Goal: Task Accomplishment & Management: Manage account settings

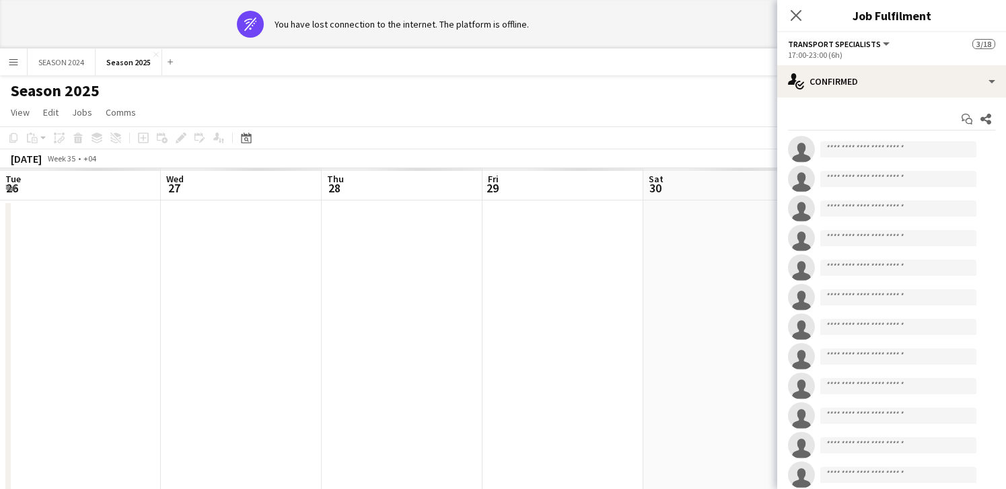
scroll to position [0, 289]
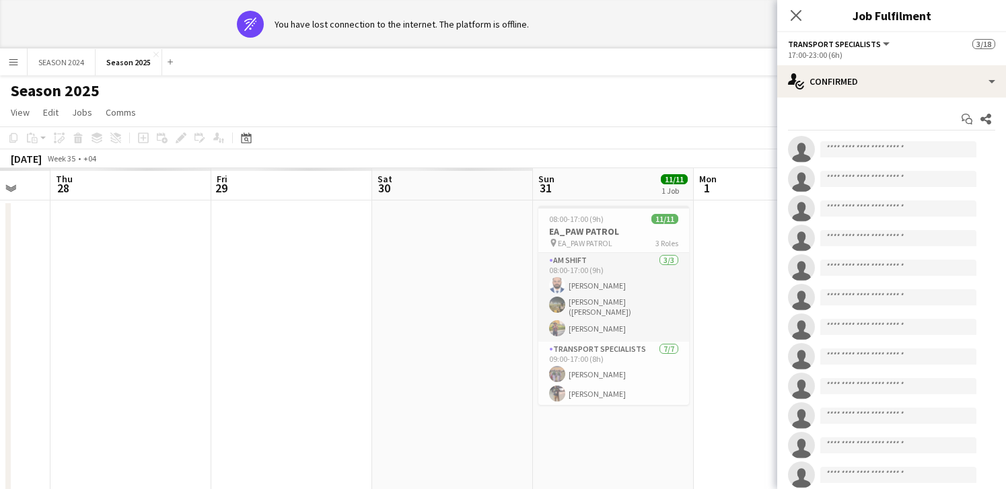
drag, startPoint x: 133, startPoint y: 256, endPoint x: 532, endPoint y: 285, distance: 400.0
click at [548, 283] on app-calendar-viewport "Tue 26 Wed 27 Thu 28 Fri 29 Sat 30 Sun 31 11/11 1 Job Mon 1 Tue 2 Wed 3 Thu 4 F…" at bounding box center [503, 341] width 1006 height 347
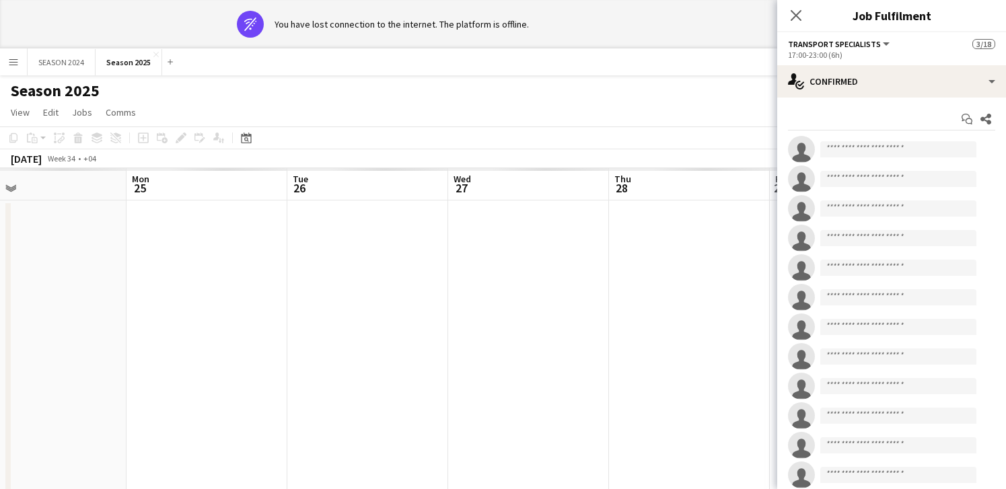
drag, startPoint x: 109, startPoint y: 290, endPoint x: 421, endPoint y: 319, distance: 312.9
click at [500, 323] on app-calendar-viewport "Fri 22 Sat 23 Sun 24 Mon 25 Tue 26 Wed 27 Thu 28 Fri 29 Sat 30 Sun 31 11/11 1 J…" at bounding box center [503, 341] width 1006 height 347
drag, startPoint x: 178, startPoint y: 335, endPoint x: 595, endPoint y: 344, distance: 417.3
click at [435, 342] on app-calendar-viewport "Wed 20 Thu 21 Fri 22 Sat 23 Sun 24 Mon 25 Tue 26 Wed 27 Thu 28 Fri 29 Sat 30 Su…" at bounding box center [503, 341] width 1006 height 347
drag, startPoint x: 219, startPoint y: 340, endPoint x: 649, endPoint y: 355, distance: 430.2
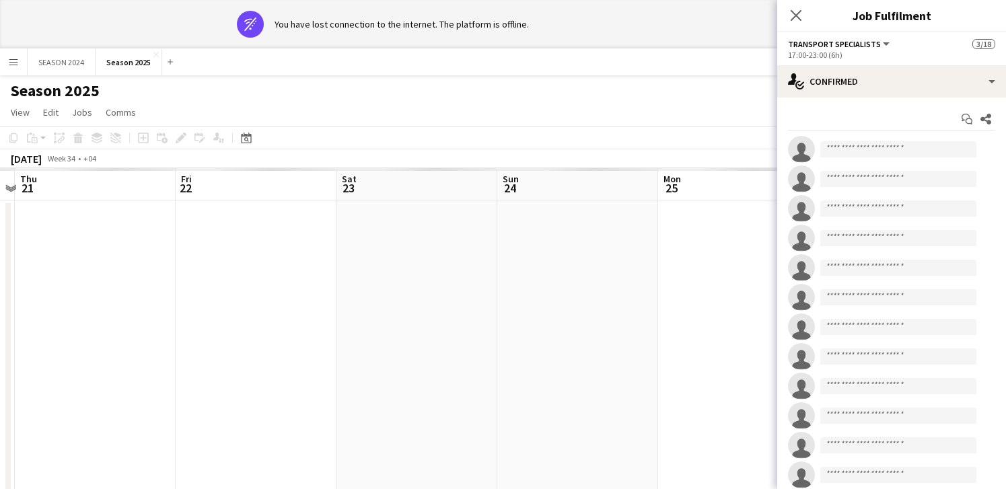
click at [513, 355] on app-calendar-viewport "Mon 18 Tue 19 Wed 20 Thu 21 Fri 22 Sat 23 Sun 24 Mon 25 Tue 26 Wed 27 Thu 28 Fr…" at bounding box center [503, 341] width 1006 height 347
click at [496, 359] on app-calendar-viewport "Sun 17 Mon 18 Tue 19 Wed 20 Thu 21 Fri 22 Sat 23 Sun 24 Mon 25 Tue 26 Wed 27 Th…" at bounding box center [503, 341] width 1006 height 347
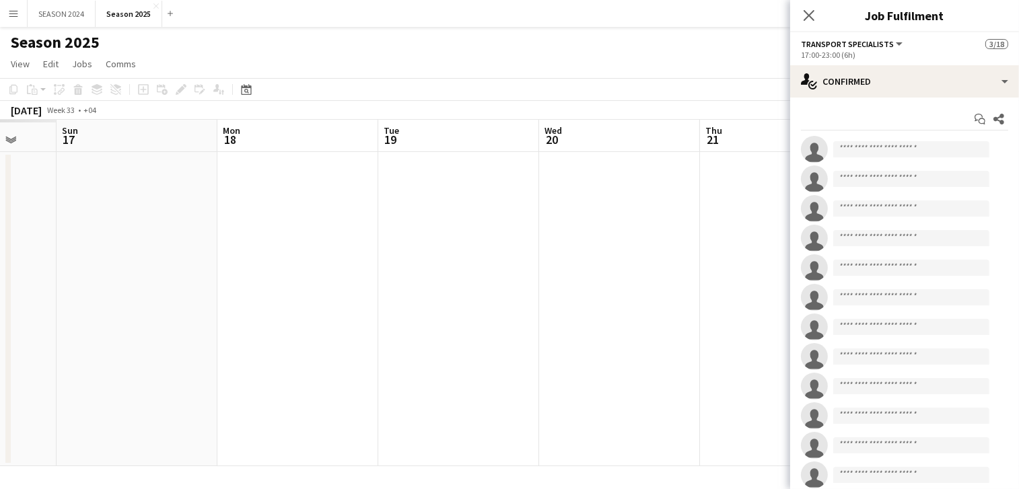
drag, startPoint x: 105, startPoint y: 328, endPoint x: 605, endPoint y: 336, distance: 500.0
click at [577, 343] on app-calendar-viewport "Fri 15 Sat 16 Sun 17 Mon 18 Tue 19 Wed 20 Thu 21 Fri 22 Sat 23 Sun 24 Mon 25 Tu…" at bounding box center [509, 293] width 1019 height 347
drag, startPoint x: 170, startPoint y: 300, endPoint x: 604, endPoint y: 320, distance: 434.4
click at [583, 320] on app-calendar-viewport "Tue 12 Wed 13 Thu 14 Fri 15 Sat 16 Sun 17 Mon 18 Tue 19 Wed 20 Thu 21 Fri 22 Sa…" at bounding box center [509, 293] width 1019 height 347
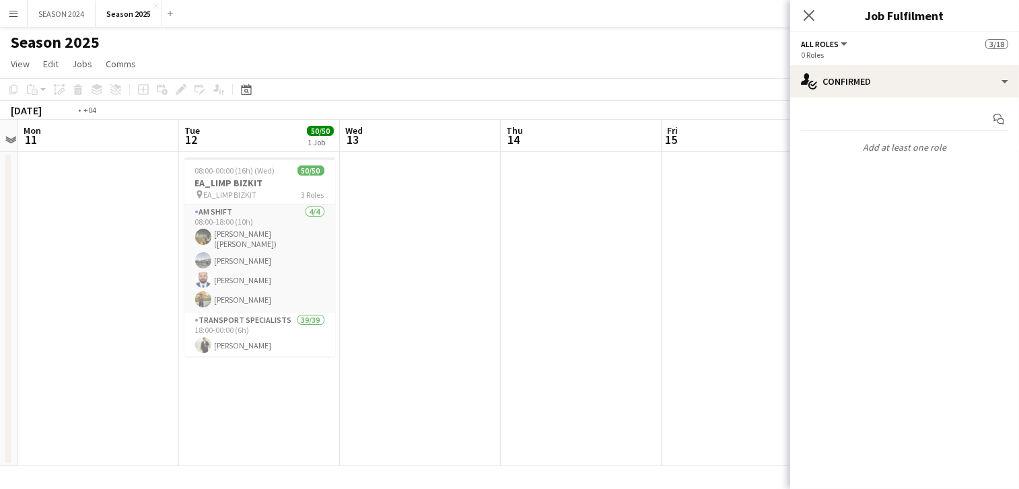
drag, startPoint x: 187, startPoint y: 338, endPoint x: 395, endPoint y: 344, distance: 208.0
click at [395, 344] on app-calendar-viewport "Sat 9 Sun 10 Mon 11 Tue 12 50/50 1 Job Wed 13 Thu 14 Fri 15 Sat 16 Sun 17 Mon 1…" at bounding box center [509, 293] width 1019 height 347
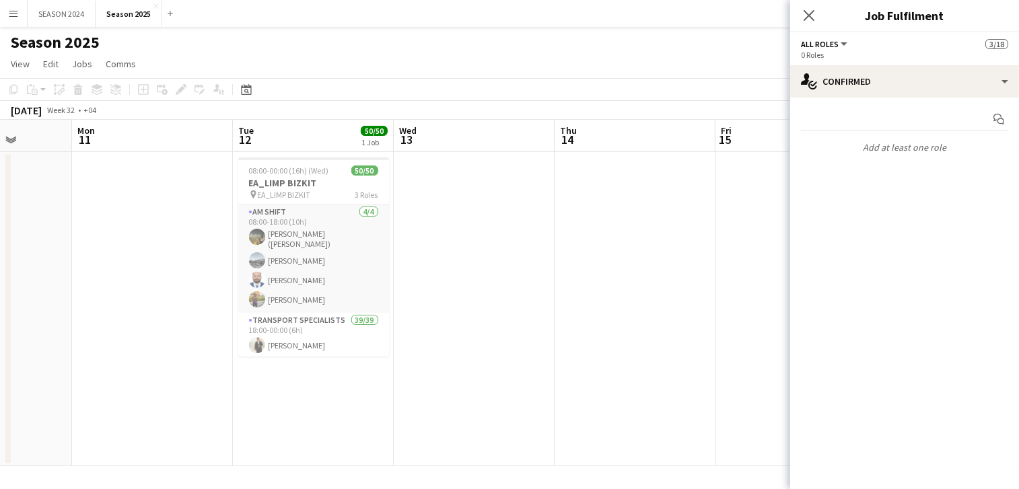
drag, startPoint x: 92, startPoint y: 314, endPoint x: 456, endPoint y: 341, distance: 364.4
click at [401, 340] on app-calendar-viewport "Fri 8 Sat 9 Sun 10 Mon 11 Tue 12 50/50 1 Job Wed 13 Thu 14 Fri 15 Sat 16 Sun 17…" at bounding box center [509, 293] width 1019 height 347
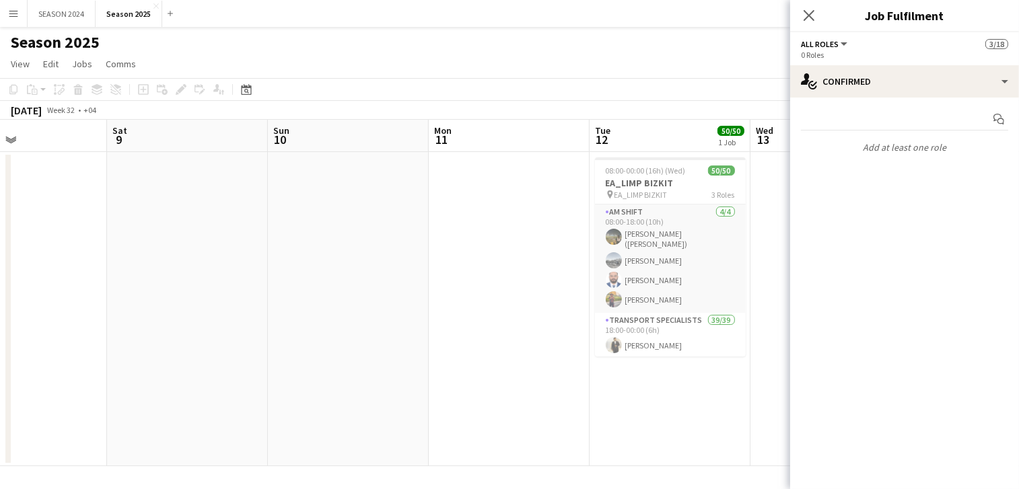
drag, startPoint x: 294, startPoint y: 315, endPoint x: 367, endPoint y: 320, distance: 73.5
click at [324, 318] on app-calendar-viewport "Wed 6 Thu 7 Fri 8 Sat 9 Sun 10 Mon 11 Tue 12 50/50 1 Job Wed 13 Thu 14 Fri 15 S…" at bounding box center [509, 293] width 1019 height 347
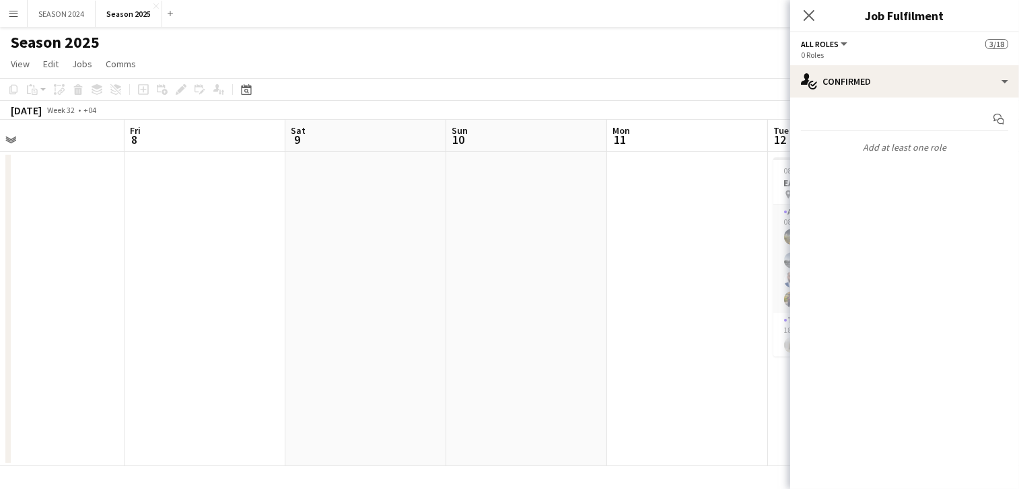
click at [391, 330] on app-calendar-viewport "Tue 5 Wed 6 Thu 7 Fri 8 Sat 9 Sun 10 Mon 11 Tue 12 50/50 1 Job Wed 13 Thu 14 Fr…" at bounding box center [509, 293] width 1019 height 347
drag, startPoint x: 362, startPoint y: 328, endPoint x: 565, endPoint y: 348, distance: 203.5
click at [566, 348] on app-calendar-viewport "Sun 3 Mon 4 Tue 5 Wed 6 Thu 7 Fri 8 Sat 9 Sun 10 Mon 11 Tue 12 50/50 1 Job Wed …" at bounding box center [509, 293] width 1019 height 347
drag, startPoint x: 291, startPoint y: 320, endPoint x: 561, endPoint y: 344, distance: 270.8
click at [535, 340] on app-calendar-viewport "Fri 1 Sat 2 Sun 3 Mon 4 Tue 5 Wed 6 Thu 7 Fri 8 Sat 9 Sun 10 Mon 11 Tue 12 50/5…" at bounding box center [509, 293] width 1019 height 347
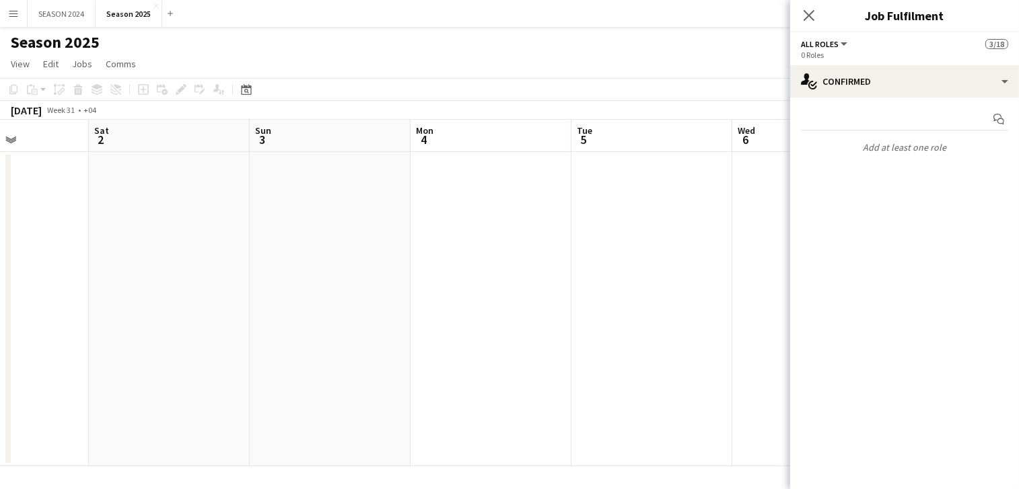
click at [517, 330] on app-calendar-viewport "Wed 30 Thu 31 Fri 1 Sat 2 Sun 3 Mon 4 Tue 5 Wed 6 Thu 7 Fri 8 Sat 9 Sun 10" at bounding box center [509, 293] width 1019 height 347
drag, startPoint x: 333, startPoint y: 316, endPoint x: 274, endPoint y: 310, distance: 59.6
click at [538, 324] on app-calendar-viewport "Mon 28 Tue 29 Wed 30 Thu 31 Fri 1 Sat 2 Sun 3 Mon 4 Tue 5 Wed 6 Thu 7 Fri 8" at bounding box center [509, 293] width 1019 height 347
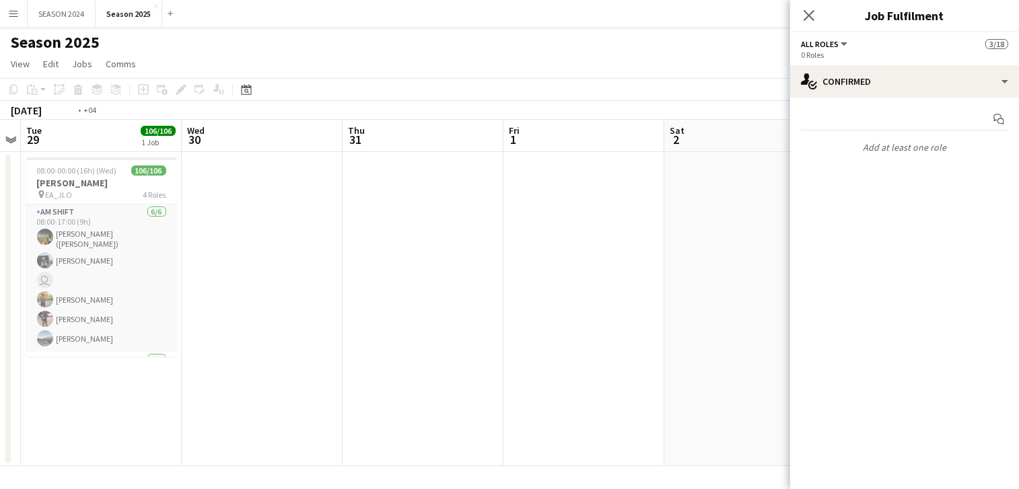
click at [529, 332] on app-calendar-viewport "Sun 27 Mon 28 Tue 29 106/106 1 Job Wed 30 Thu 31 Fri 1 Sat 2 Sun 3 Mon 4 Tue 5 …" at bounding box center [509, 293] width 1019 height 347
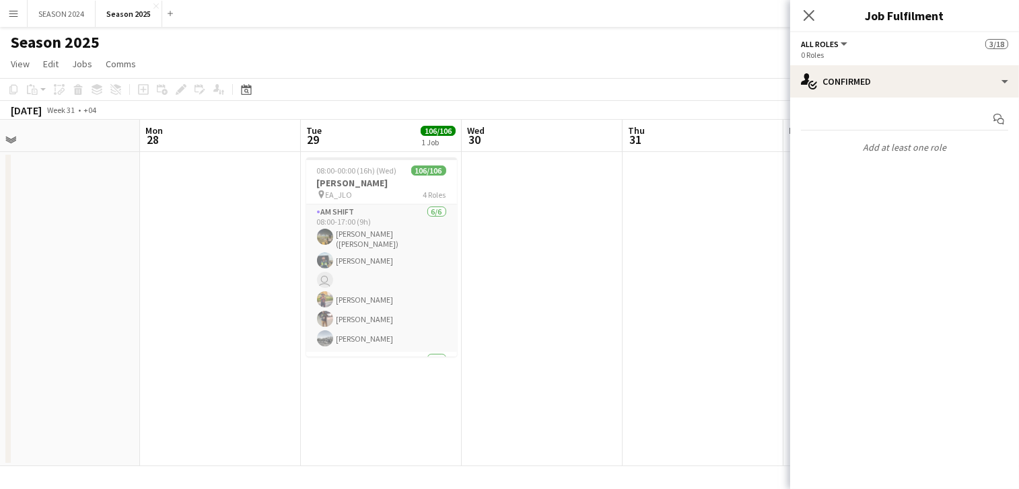
click at [505, 330] on app-calendar-viewport "Fri 25 Sat 26 Sun 27 Mon 28 Tue 29 106/106 1 Job Wed 30 Thu 31 Fri 1 Sat 2 Sun …" at bounding box center [509, 293] width 1019 height 347
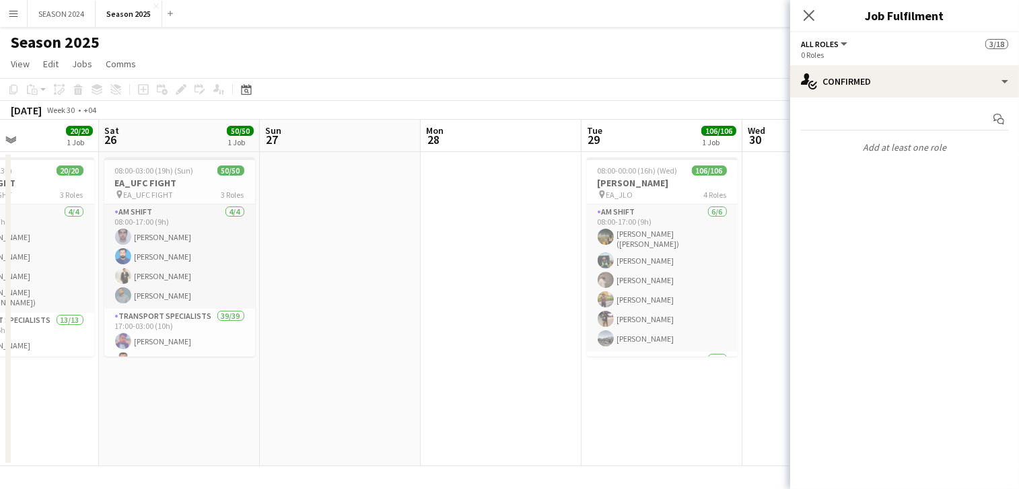
click at [569, 317] on app-calendar-viewport "Wed 23 Thu 24 Fri 25 20/20 1 Job Sat 26 50/50 1 Job Sun 27 Mon 28 Tue 29 106/10…" at bounding box center [509, 293] width 1019 height 347
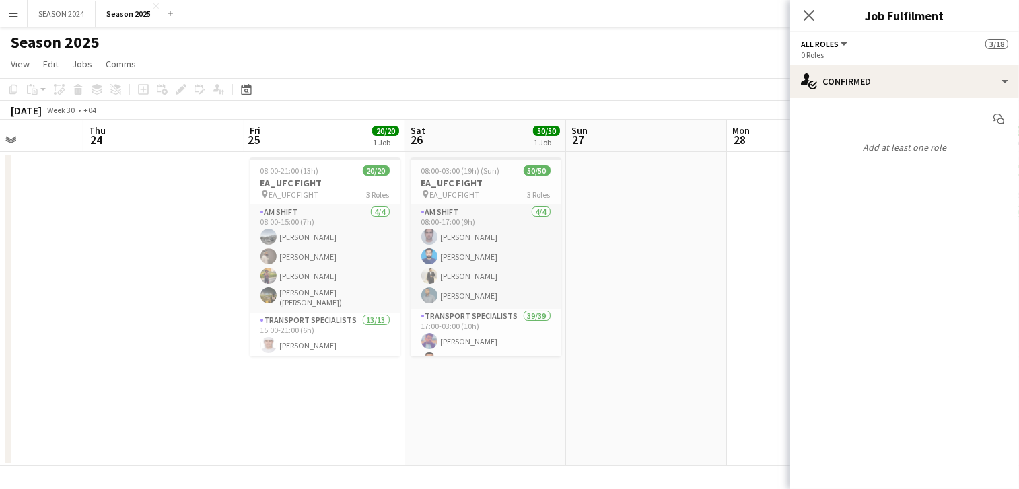
drag, startPoint x: 138, startPoint y: 291, endPoint x: 425, endPoint y: 307, distance: 287.8
click at [381, 304] on app-calendar-viewport "Mon 21 Tue 22 Wed 23 Thu 24 Fri 25 20/20 1 Job Sat 26 50/50 1 Job Sun 27 Mon 28…" at bounding box center [509, 293] width 1019 height 347
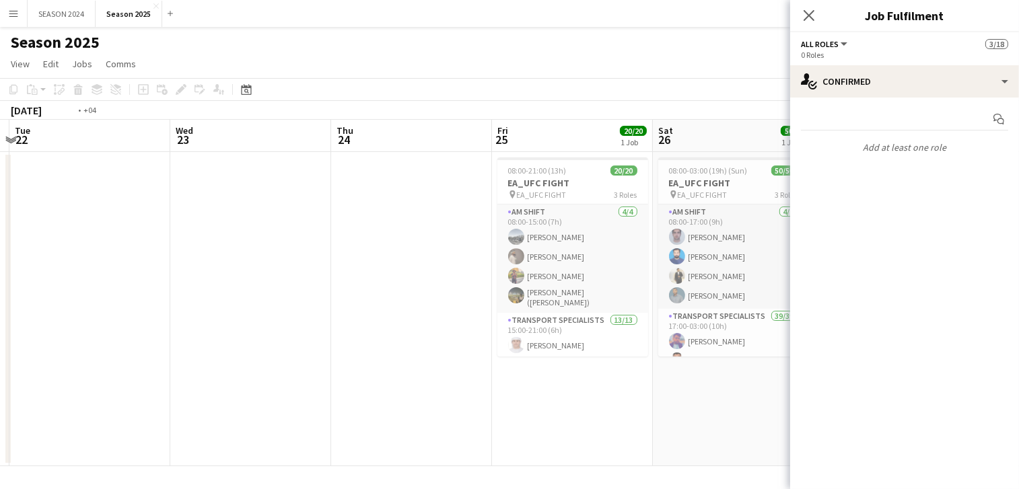
drag, startPoint x: 175, startPoint y: 293, endPoint x: 462, endPoint y: 314, distance: 287.4
click at [415, 311] on app-calendar-viewport "Sun 20 Mon 21 Tue 22 Wed 23 Thu 24 Fri 25 20/20 1 Job Sat 26 50/50 1 Job Sun 27…" at bounding box center [509, 293] width 1019 height 347
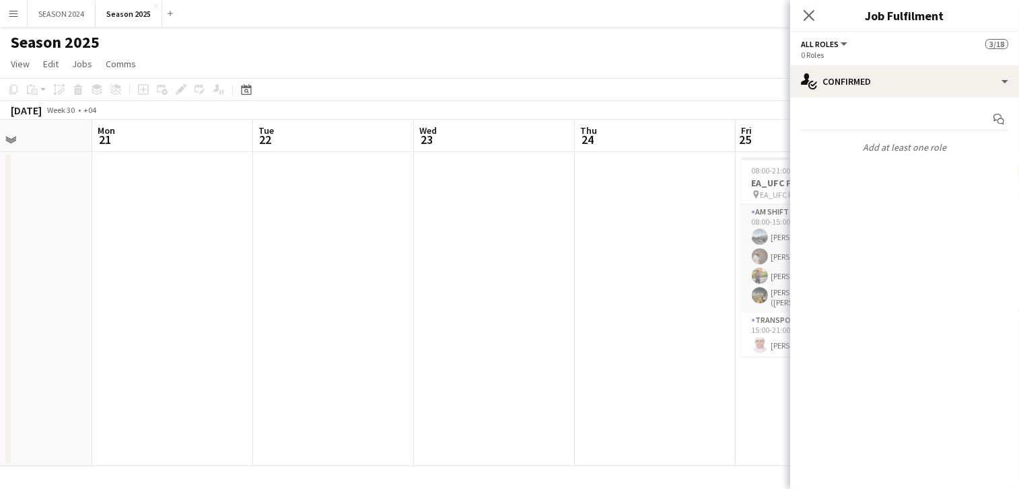
click at [418, 307] on app-calendar-viewport "Fri 18 Sat 19 Sun 20 Mon 21 Tue 22 Wed 23 Thu 24 Fri 25 20/20 1 Job Sat 26 50/5…" at bounding box center [509, 293] width 1019 height 347
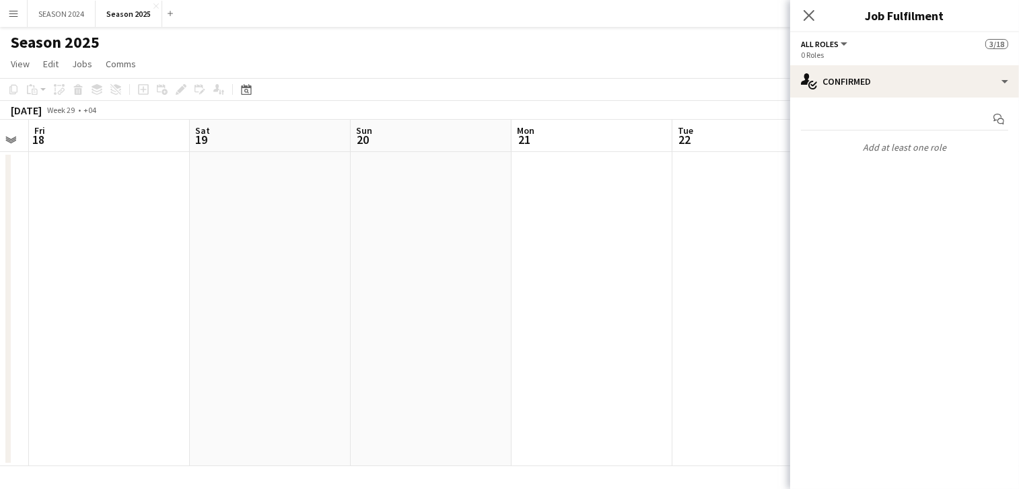
drag, startPoint x: 378, startPoint y: 330, endPoint x: 397, endPoint y: 348, distance: 25.7
click at [456, 342] on app-calendar-viewport "Wed 16 Thu 17 Fri 18 Sat 19 Sun 20 Mon 21 Tue 22 Wed 23 Thu 24 Fri 25 20/20 1 J…" at bounding box center [509, 293] width 1019 height 347
click at [488, 361] on app-calendar-viewport "Tue 15 Wed 16 Thu 17 Fri 18 Sat 19 Sun 20 Mon 21 Tue 22 Wed 23 Thu 24 Fri 25 20…" at bounding box center [509, 293] width 1019 height 347
drag, startPoint x: 230, startPoint y: 338, endPoint x: 528, endPoint y: 351, distance: 297.7
click at [482, 350] on app-calendar-viewport "Sun 13 Mon 14 Tue 15 Wed 16 Thu 17 Fri 18 Sat 19 Sun 20 Mon 21 Tue 22 Wed 23 Th…" at bounding box center [509, 293] width 1019 height 347
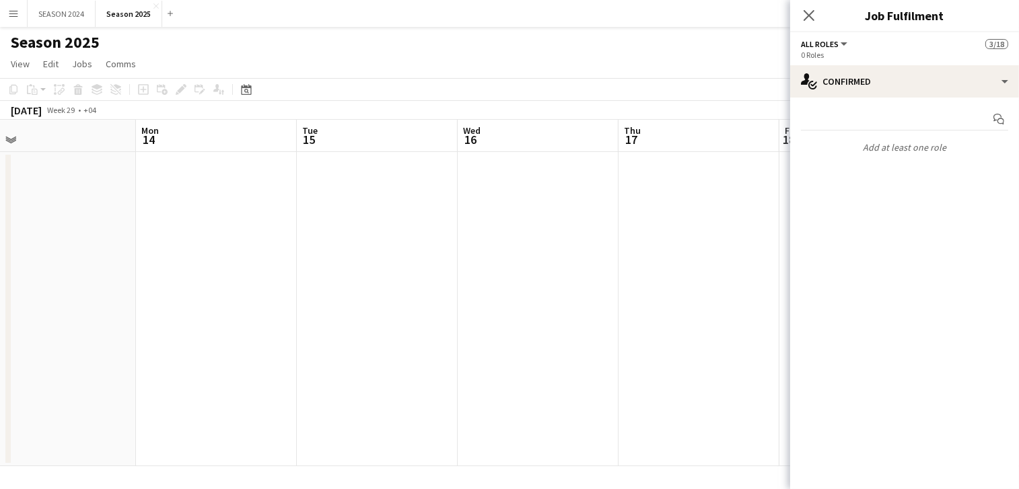
drag, startPoint x: 153, startPoint y: 313, endPoint x: 404, endPoint y: 320, distance: 251.8
click at [382, 320] on app-calendar-viewport "Fri 11 Sat 12 Sun 13 Mon 14 Tue 15 Wed 16 Thu 17 Fri 18 Sat 19 Sun 20 Mon 21 Tu…" at bounding box center [509, 293] width 1019 height 347
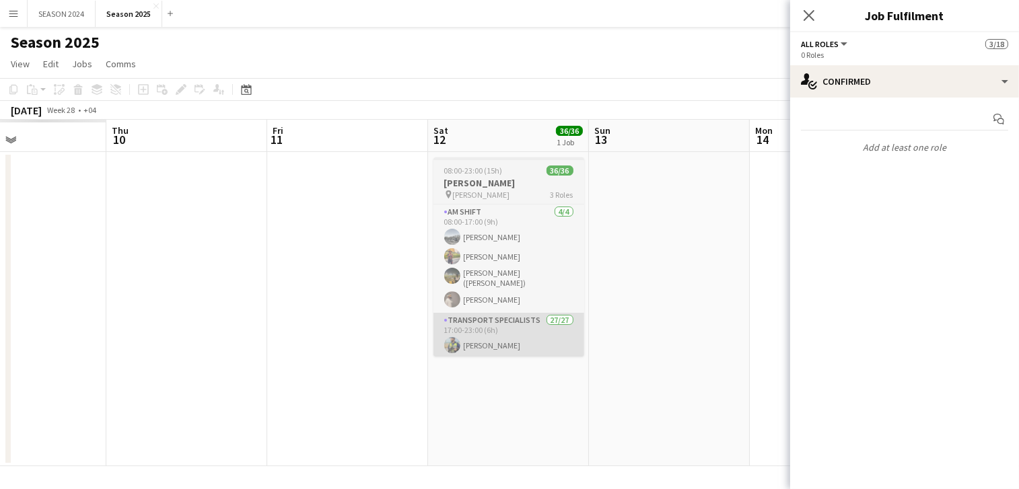
drag, startPoint x: 380, startPoint y: 332, endPoint x: 538, endPoint y: 346, distance: 158.8
click at [539, 345] on app-calendar-viewport "Mon 7 Tue 8 Wed 9 Thu 10 Fri 11 Sat 12 36/36 1 Job Sun 13 Mon 14 Tue 15 Wed 16 …" at bounding box center [509, 293] width 1019 height 347
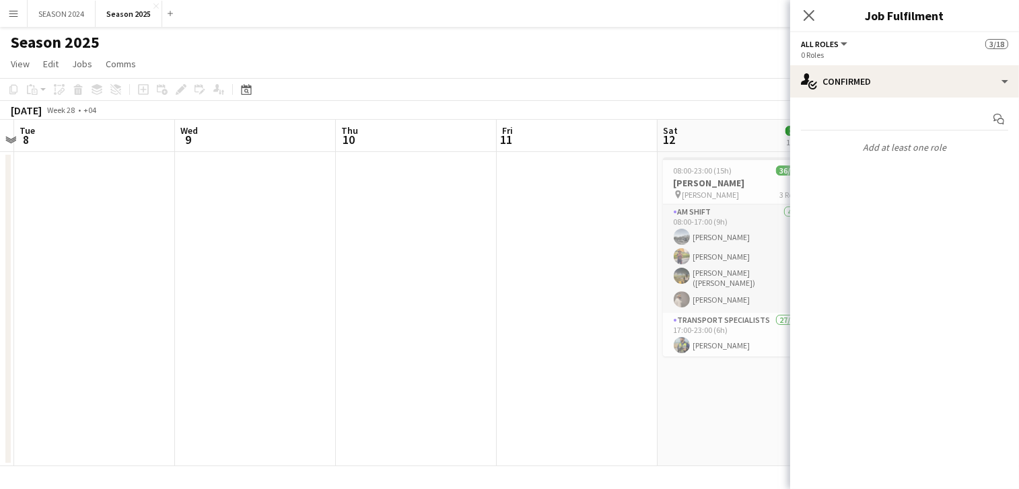
drag, startPoint x: 168, startPoint y: 318, endPoint x: 481, endPoint y: 318, distance: 313.5
click at [472, 318] on app-calendar-viewport "Sun 6 Mon 7 Tue 8 Wed 9 Thu 10 Fri 11 Sat 12 36/36 1 Job Sun 13 Mon 14 Tue 15 W…" at bounding box center [509, 293] width 1019 height 347
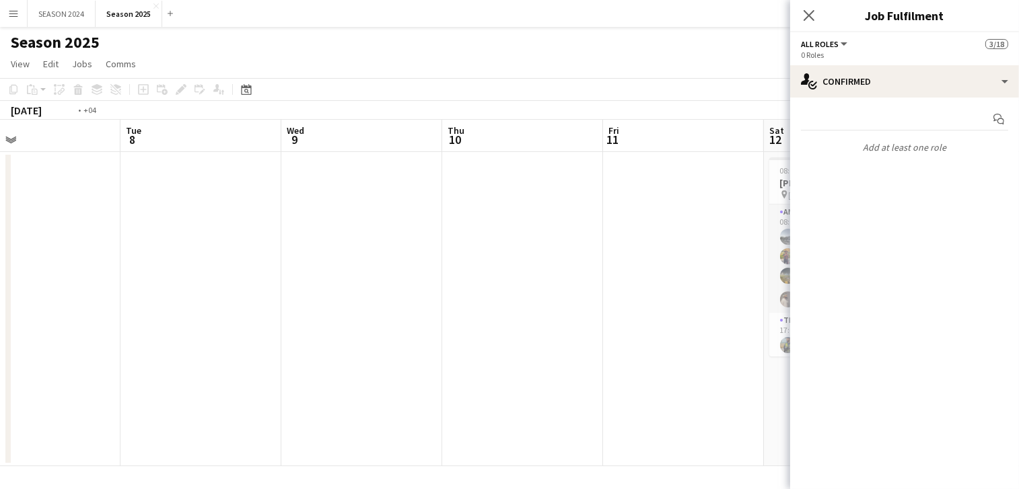
drag, startPoint x: 463, startPoint y: 321, endPoint x: 506, endPoint y: 324, distance: 43.2
click at [505, 324] on app-calendar-viewport "Sat 5 Sun 6 2/2 1 Job Mon 7 Tue 8 Wed 9 Thu 10 Fri 11 Sat 12 36/36 1 Job Sun 13…" at bounding box center [509, 293] width 1019 height 347
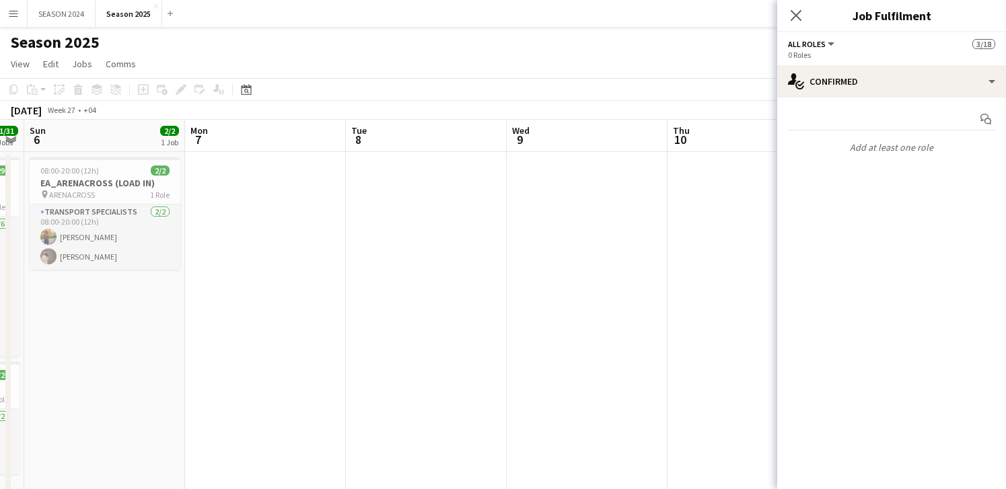
drag, startPoint x: 250, startPoint y: 303, endPoint x: 491, endPoint y: 332, distance: 242.6
click at [453, 331] on app-calendar-viewport "Fri 4 Sat 5 31/31 2 Jobs Sun 6 2/2 1 Job Mon 7 Tue 8 Wed 9 Thu 10 Fri 11 Sat 12…" at bounding box center [503, 317] width 1006 height 395
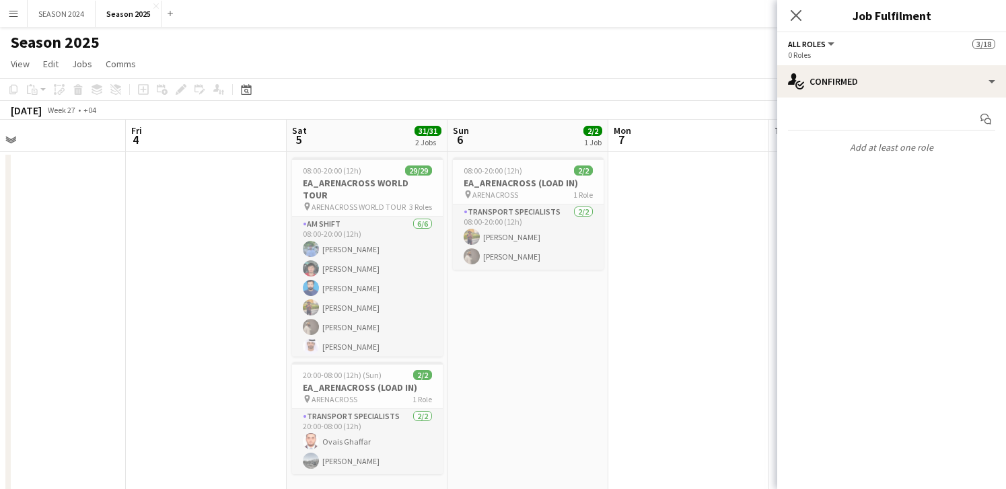
scroll to position [0, 353]
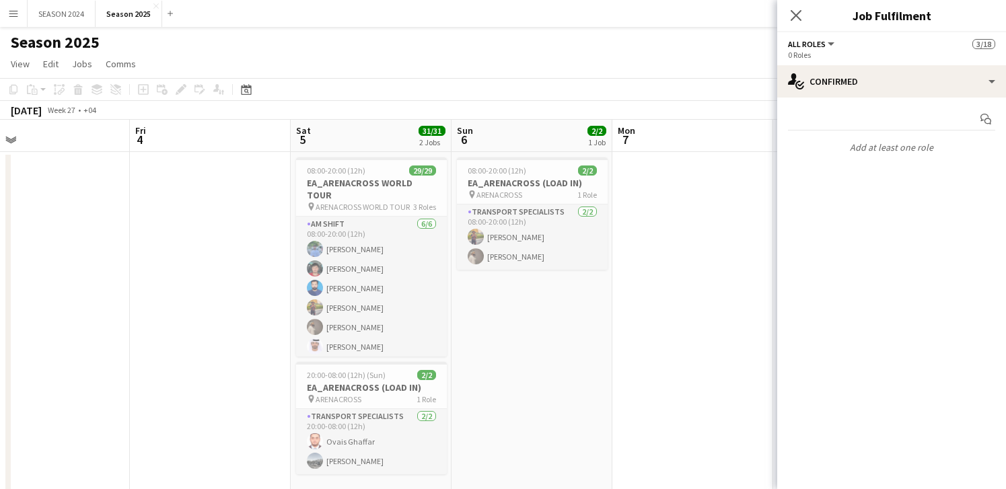
click at [388, 342] on app-calendar-viewport "Tue 1 Wed 2 Thu 3 Fri 4 Sat 5 31/31 2 Jobs Sun 6 2/2 1 Job Mon 7 Tue 8 Wed 9 Th…" at bounding box center [503, 317] width 1006 height 395
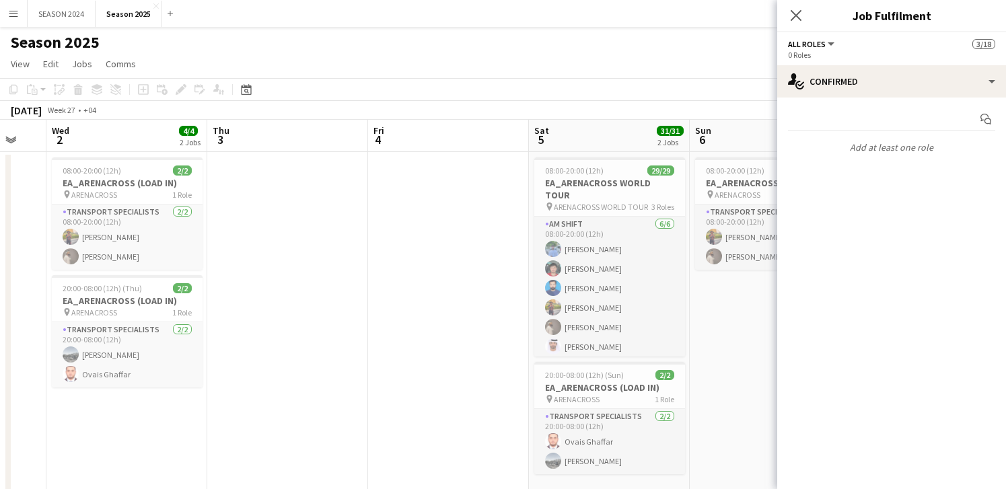
drag, startPoint x: 201, startPoint y: 327, endPoint x: 419, endPoint y: 325, distance: 218.7
click at [477, 340] on app-calendar-viewport "Mon 30 Tue 1 Wed 2 4/4 2 Jobs Thu 3 Fri 4 Sat 5 31/31 2 Jobs Sun 6 2/2 1 Job Mo…" at bounding box center [503, 317] width 1006 height 395
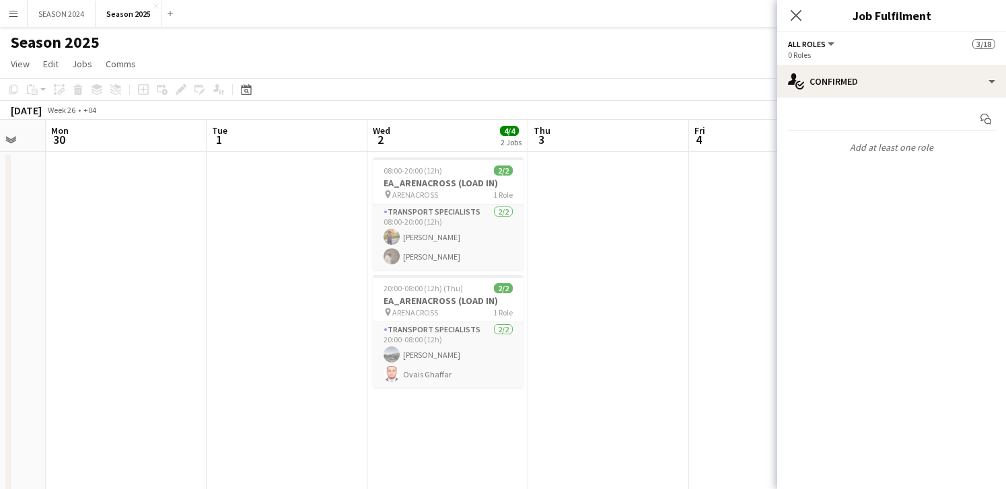
drag, startPoint x: 285, startPoint y: 320, endPoint x: 568, endPoint y: 319, distance: 283.3
click at [567, 320] on app-calendar-viewport "Sat 28 Sun 29 Mon 30 Tue 1 Wed 2 4/4 2 Jobs Thu 3 Fri 4 Sat 5 31/31 2 Jobs Sun …" at bounding box center [503, 317] width 1006 height 395
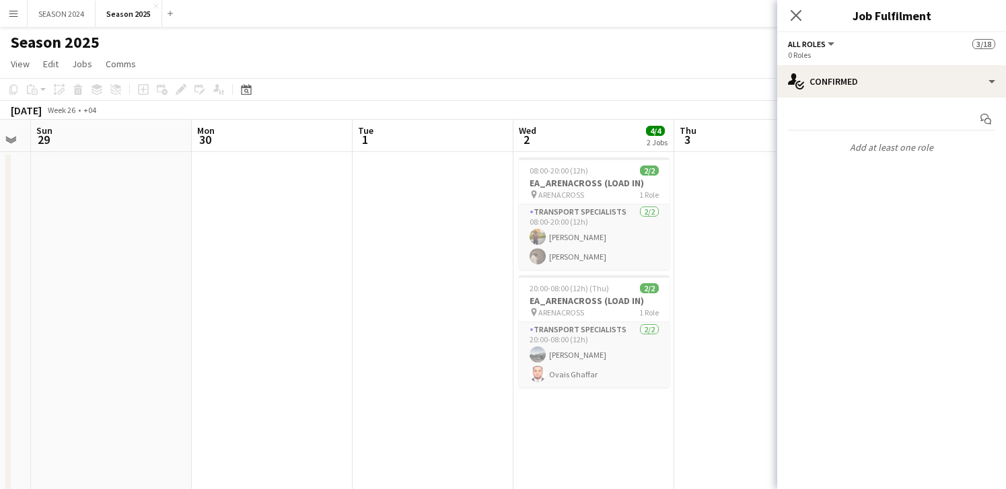
drag, startPoint x: 103, startPoint y: 321, endPoint x: 431, endPoint y: 325, distance: 327.7
click at [497, 336] on app-calendar-viewport "Fri 27 Sat 28 Sun 29 Mon 30 Tue 1 Wed 2 4/4 2 Jobs Thu 3 Fri 4 Sat 5 31/31 2 Jo…" at bounding box center [503, 317] width 1006 height 395
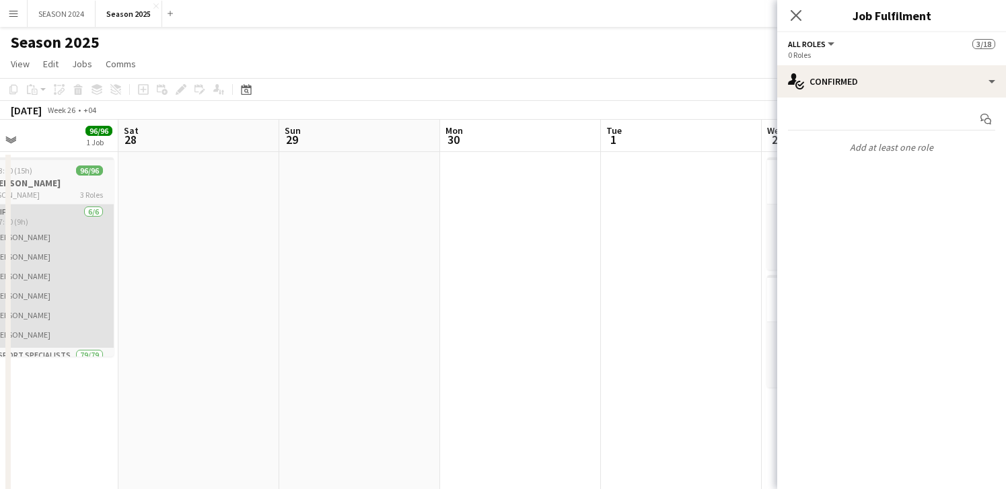
drag, startPoint x: 389, startPoint y: 324, endPoint x: 547, endPoint y: 324, distance: 158.1
click at [564, 326] on app-calendar-viewport "Wed 25 Thu 26 Fri 27 96/96 1 Job Sat 28 Sun 29 Mon 30 Tue 1 Wed 2 4/4 2 Jobs Th…" at bounding box center [503, 317] width 1006 height 395
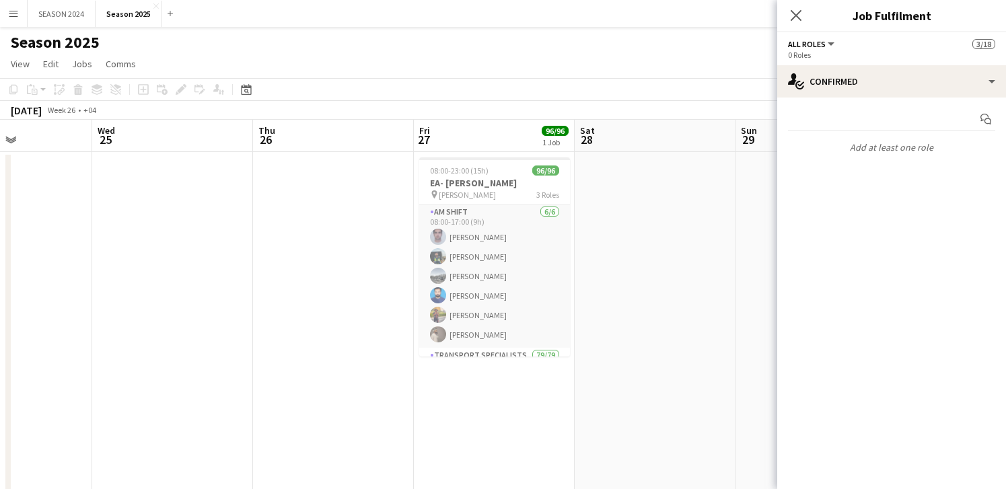
drag, startPoint x: 229, startPoint y: 312, endPoint x: 453, endPoint y: 319, distance: 224.2
click at [453, 319] on app-calendar-viewport "Sun 22 Mon 23 Tue 24 Wed 25 Thu 26 Fri 27 96/96 1 Job Sat 28 Sun 29 Mon 30 Tue …" at bounding box center [503, 317] width 1006 height 395
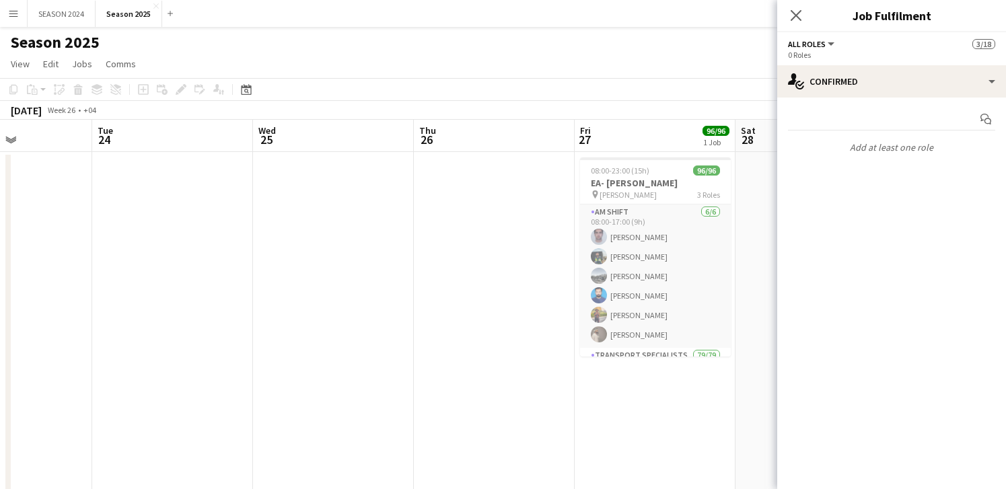
scroll to position [0, 327]
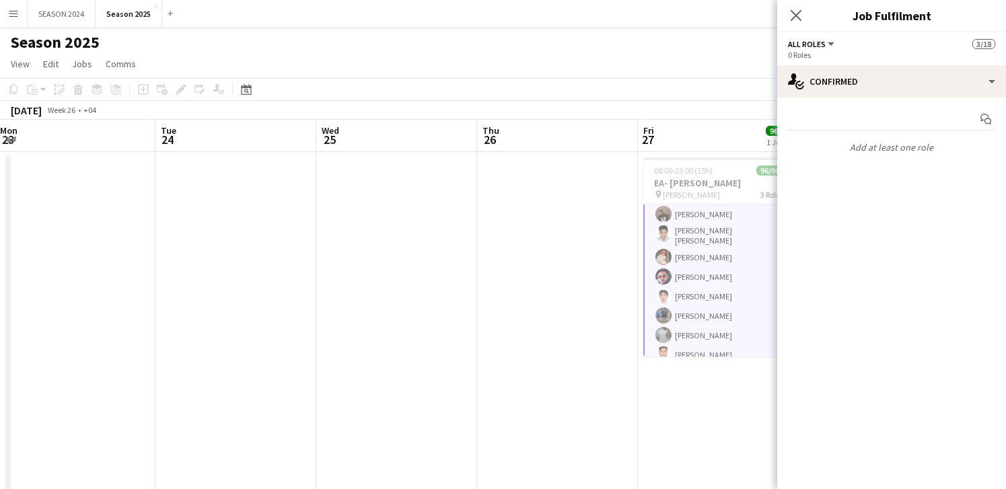
scroll to position [169, 0]
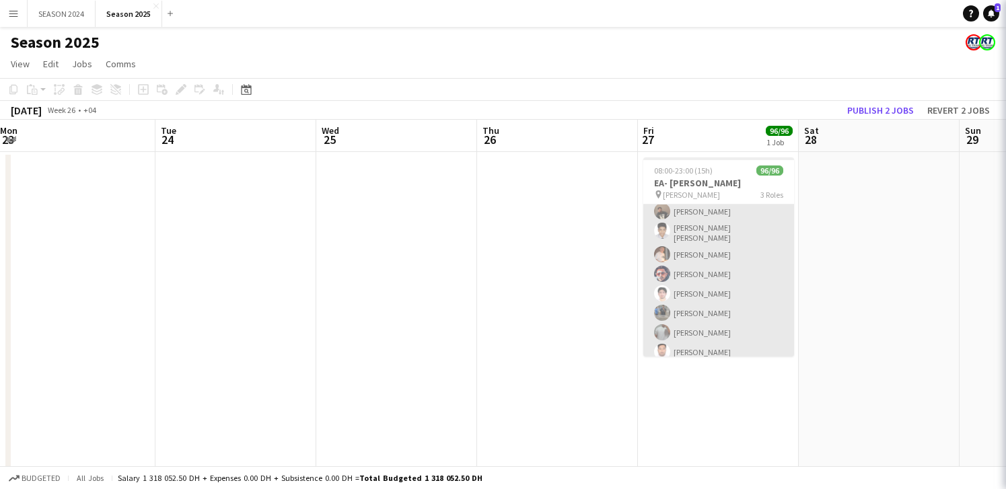
scroll to position [168, 0]
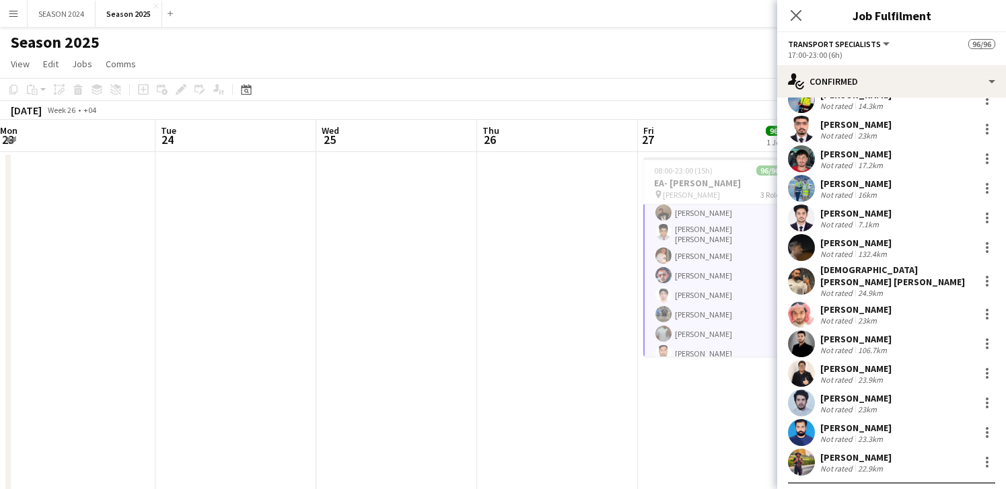
scroll to position [2021, 0]
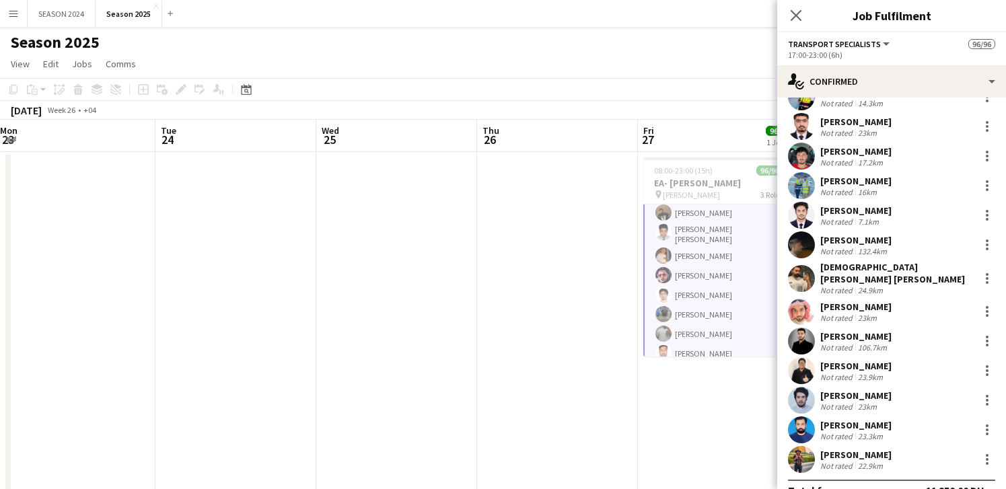
click at [588, 422] on app-date-cell at bounding box center [557, 333] width 161 height 363
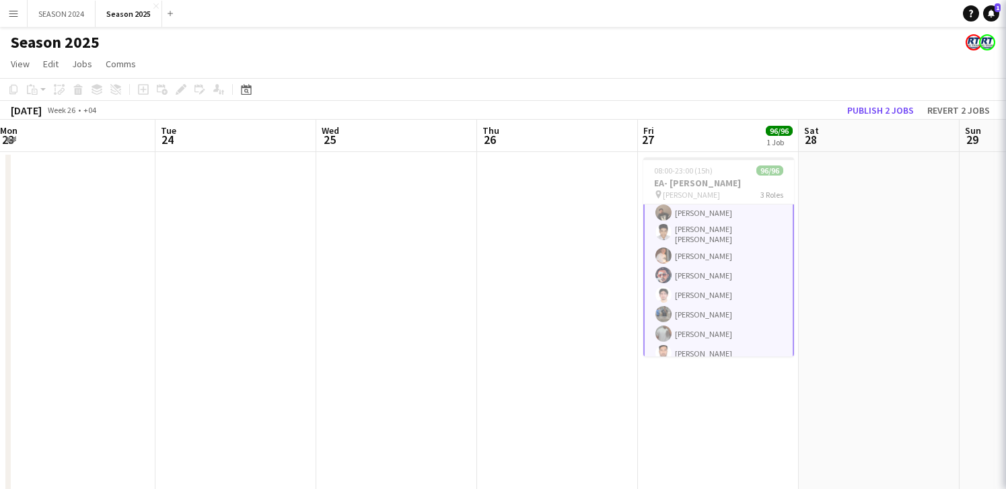
scroll to position [168, 0]
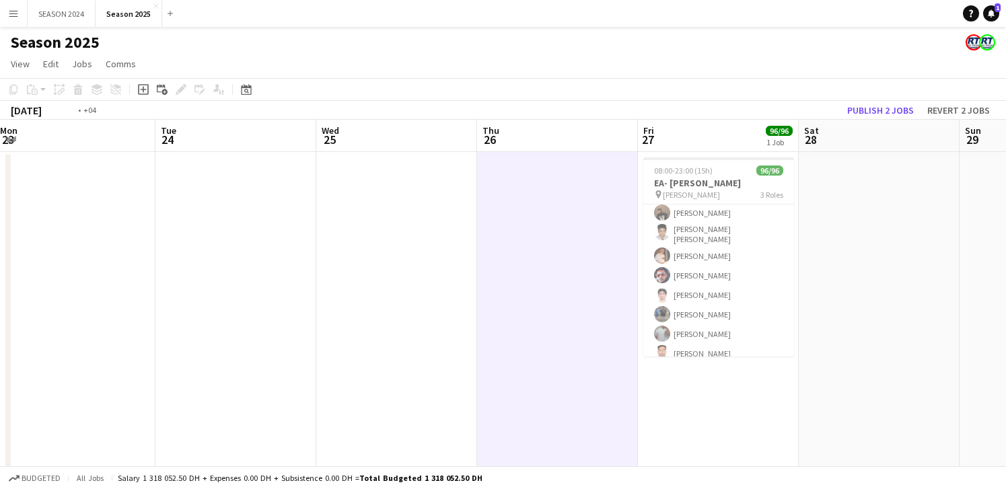
drag, startPoint x: 486, startPoint y: 277, endPoint x: 736, endPoint y: 298, distance: 251.2
click at [721, 301] on app-calendar-viewport "Sat 21 18/18 1 Job Sun 22 18/18 1 Job Mon 23 Tue 24 Wed 25 Thu 26 Fri 27 96/96 …" at bounding box center [503, 317] width 1006 height 395
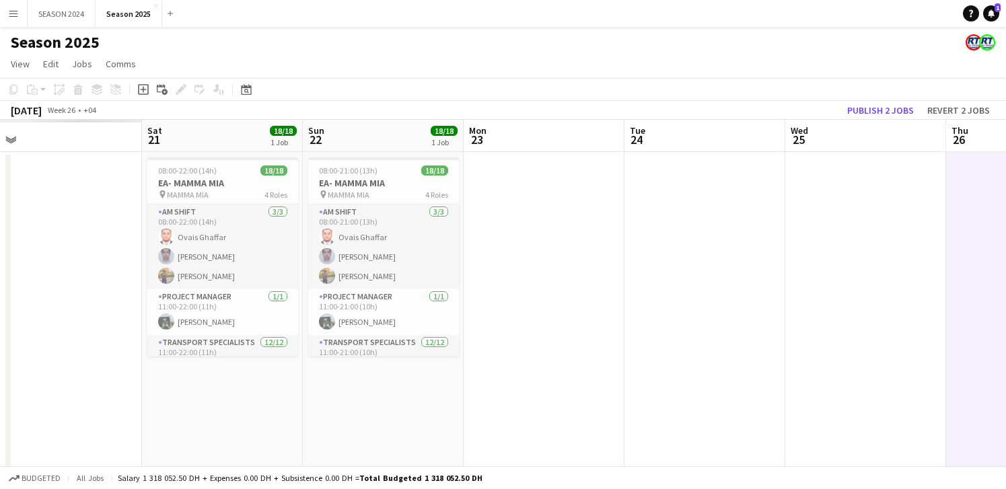
click at [597, 292] on app-calendar-viewport "Wed 18 Thu 19 Fri 20 Sat 21 18/18 1 Job Sun 22 18/18 1 Job Mon 23 Tue 24 Wed 25…" at bounding box center [503, 317] width 1006 height 395
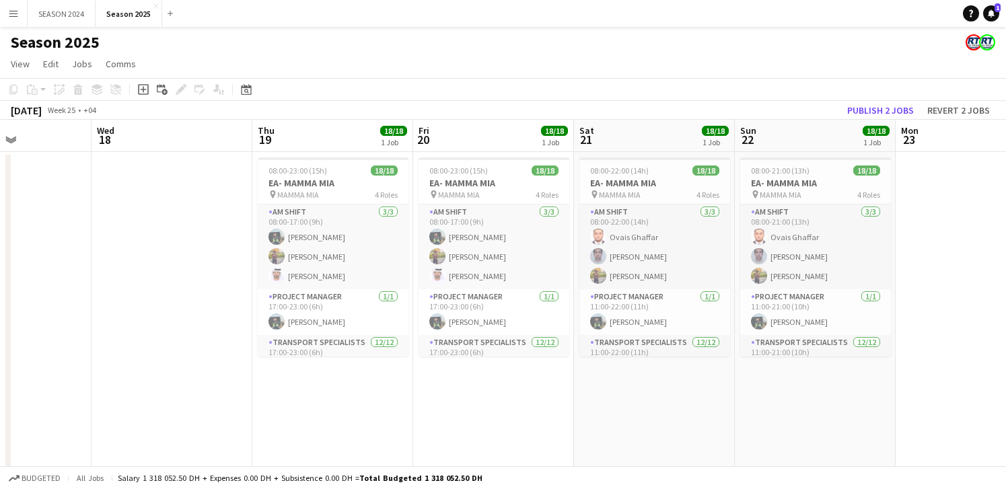
drag, startPoint x: 161, startPoint y: 284, endPoint x: 342, endPoint y: 287, distance: 181.7
click at [544, 317] on app-calendar-viewport "Sun 15 Mon 16 Tue 17 Wed 18 Thu 19 18/18 1 Job Fri 20 18/18 1 Job Sat 21 18/18 …" at bounding box center [503, 317] width 1006 height 395
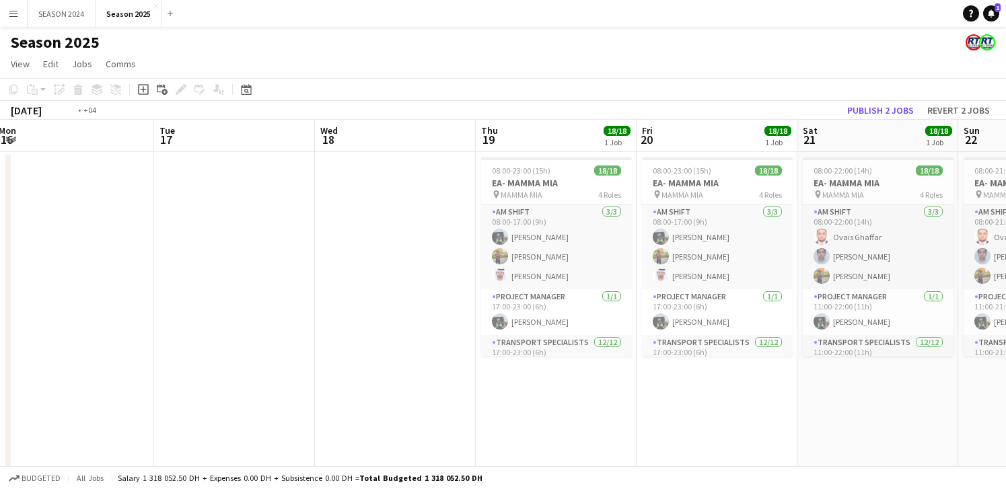
drag, startPoint x: 392, startPoint y: 297, endPoint x: 702, endPoint y: 314, distance: 310.6
click at [625, 317] on app-calendar-viewport "Sat 14 Sun 15 Mon 16 Tue 17 Wed 18 Thu 19 18/18 1 Job Fri 20 18/18 1 Job Sat 21…" at bounding box center [503, 317] width 1006 height 395
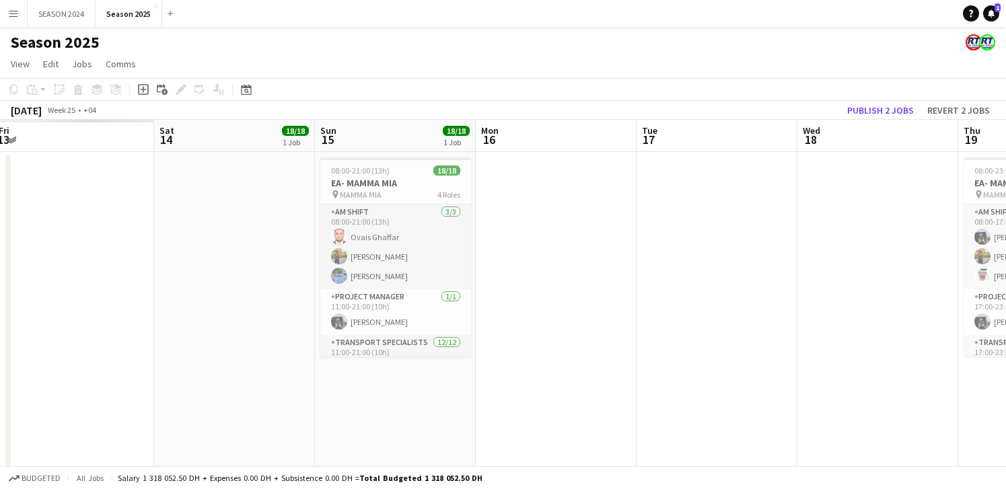
drag, startPoint x: 487, startPoint y: 297, endPoint x: 667, endPoint y: 314, distance: 181.1
click at [667, 314] on app-calendar-viewport "Wed 11 Thu 12 Fri 13 Sat 14 18/18 1 Job Sun 15 18/18 1 Job Mon 16 Tue 17 Wed 18…" at bounding box center [503, 317] width 1006 height 395
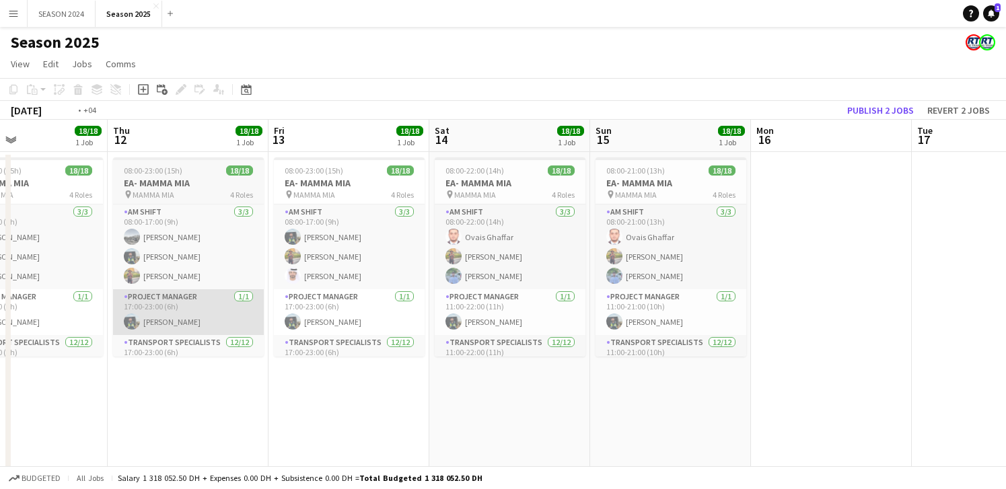
drag, startPoint x: 413, startPoint y: 301, endPoint x: 687, endPoint y: 314, distance: 274.1
click at [691, 327] on app-calendar-viewport "Mon 9 Tue 10 Wed 11 18/18 1 Job Thu 12 18/18 1 Job Fri 13 18/18 1 Job Sat 14 18…" at bounding box center [503, 317] width 1006 height 395
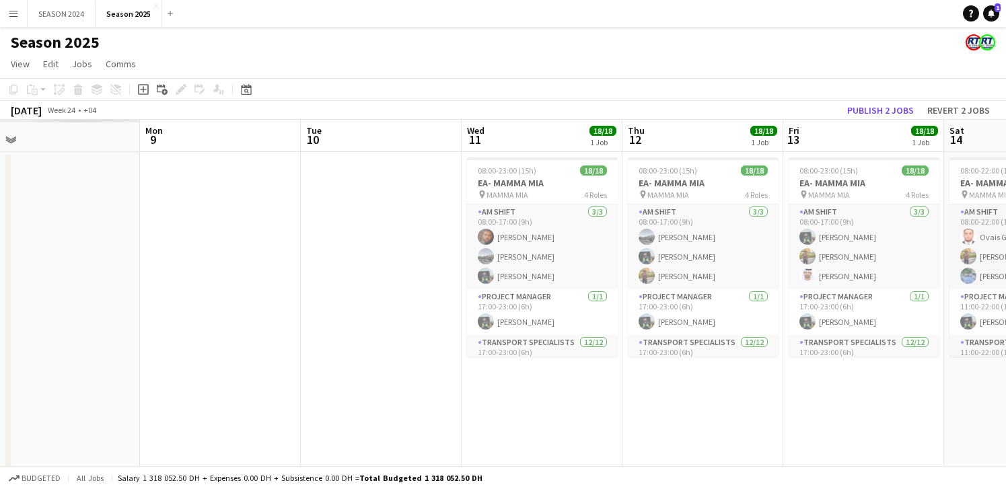
click at [588, 349] on app-calendar-viewport "Fri 6 Sat 7 Sun 8 Mon 9 Tue 10 Wed 11 18/18 1 Job Thu 12 18/18 1 Job Fri 13 18/…" at bounding box center [503, 317] width 1006 height 395
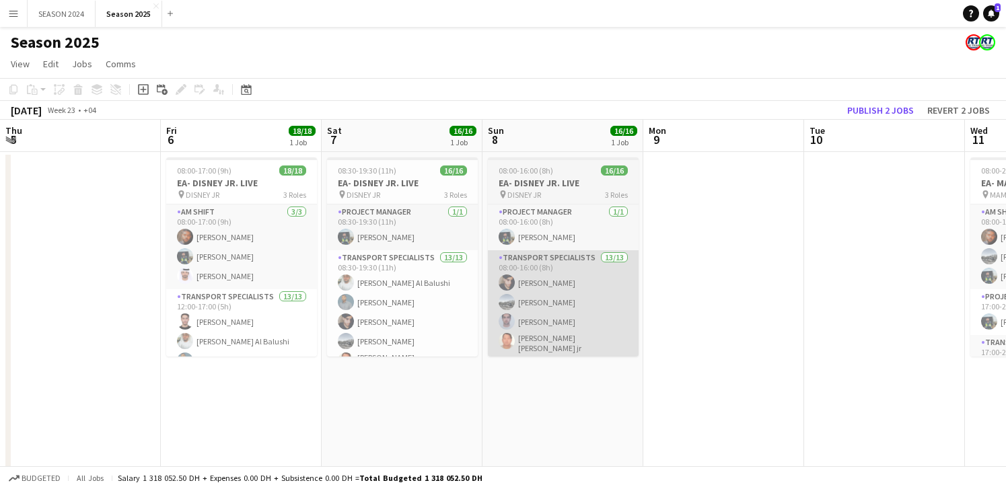
drag, startPoint x: 302, startPoint y: 298, endPoint x: 762, endPoint y: 342, distance: 462.3
click at [716, 337] on app-calendar-viewport "Tue 3 Wed 4 Thu 5 Fri 6 18/18 1 Job Sat 7 16/16 1 Job Sun 8 16/16 1 Job Mon 9 T…" at bounding box center [503, 317] width 1006 height 395
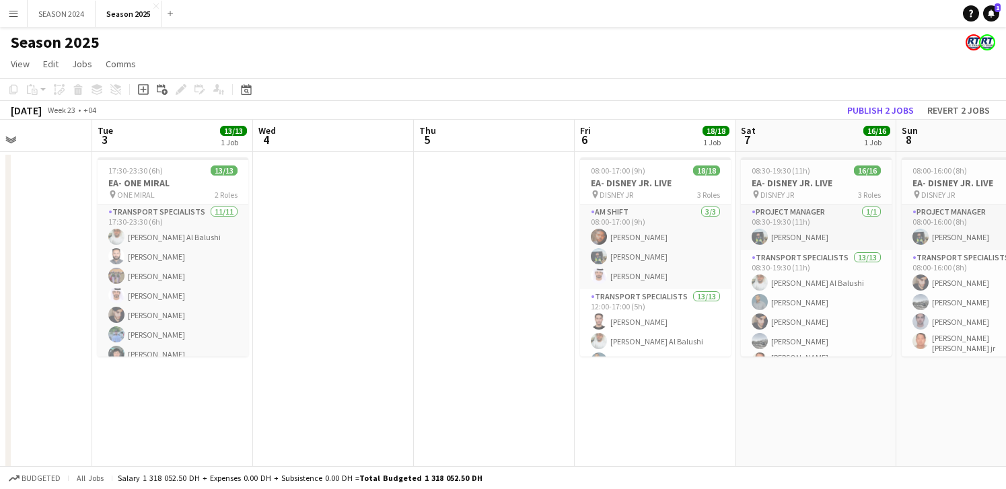
drag, startPoint x: 459, startPoint y: 325, endPoint x: 704, endPoint y: 337, distance: 245.2
click at [652, 342] on app-calendar-viewport "Sat 31 Sun 1 24/24 1 Job Mon 2 Tue 3 13/13 1 Job Wed 4 Thu 5 Fri 6 18/18 1 Job …" at bounding box center [503, 317] width 1006 height 395
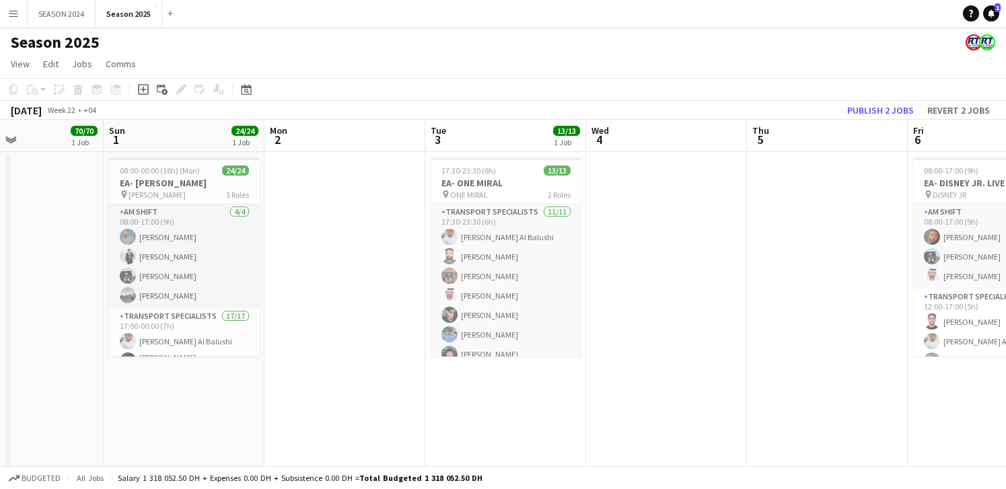
drag, startPoint x: 593, startPoint y: 338, endPoint x: 620, endPoint y: 318, distance: 33.2
click at [803, 347] on app-calendar-viewport "Thu 29 Fri 30 26/26 1 Job Sat 31 70/70 1 Job Sun 1 24/24 1 Job Mon 2 Tue 3 13/1…" at bounding box center [503, 317] width 1006 height 395
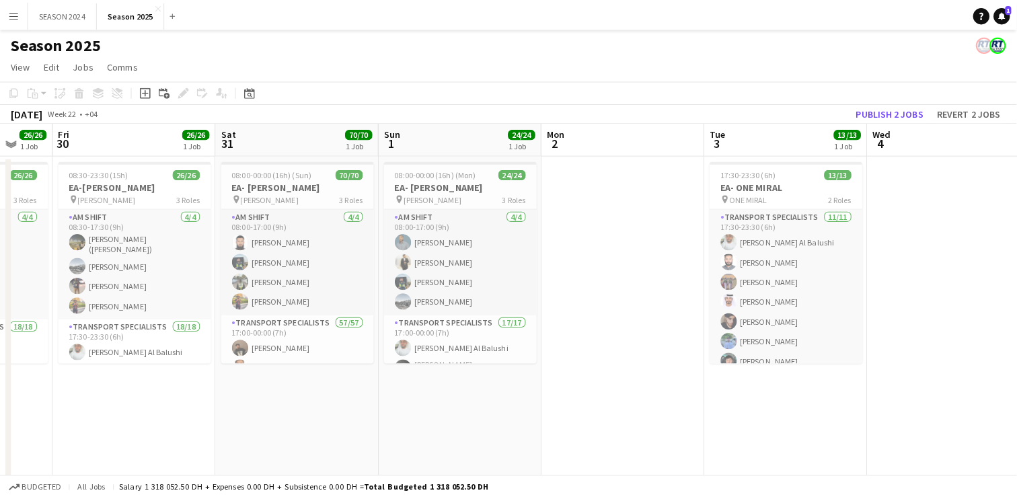
scroll to position [0, 431]
